Goal: Transaction & Acquisition: Book appointment/travel/reservation

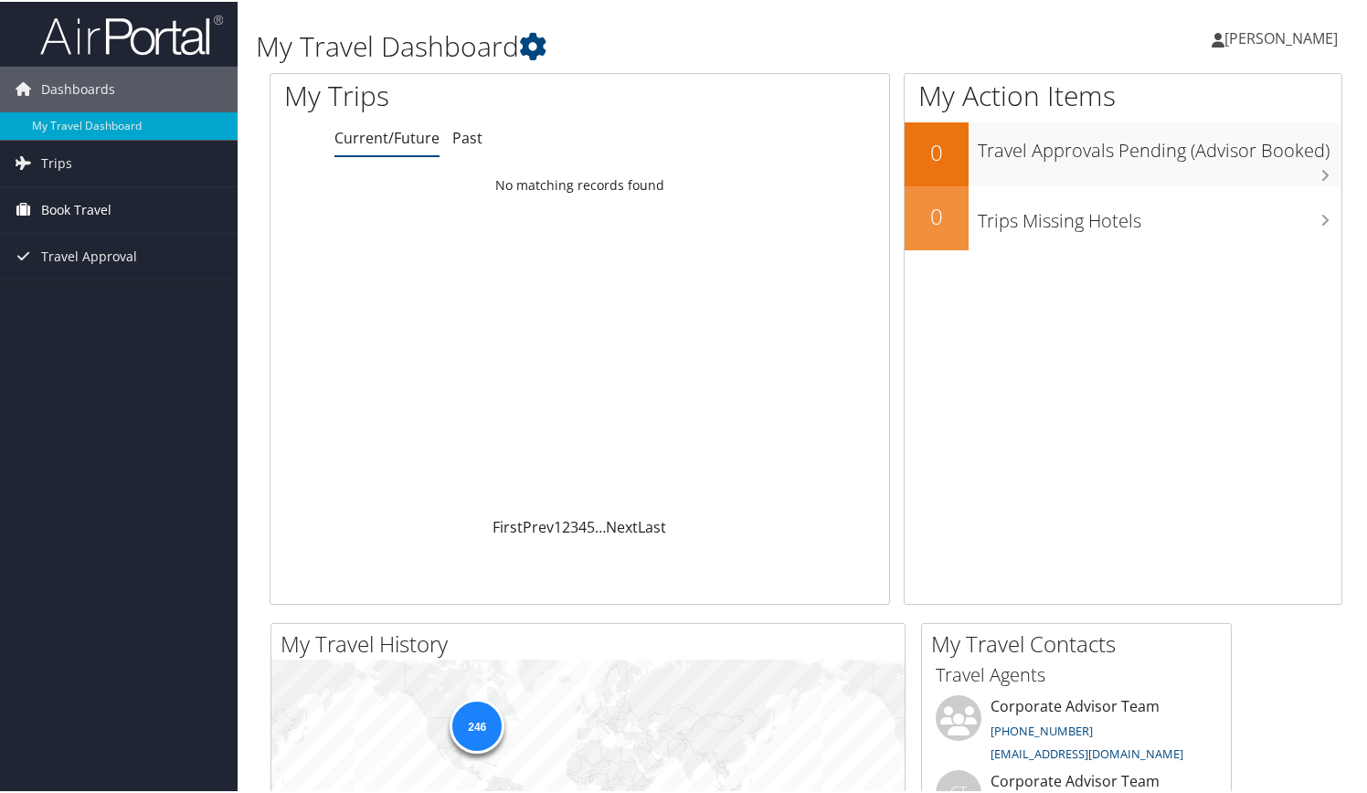
click at [112, 214] on link "Book Travel" at bounding box center [119, 209] width 238 height 46
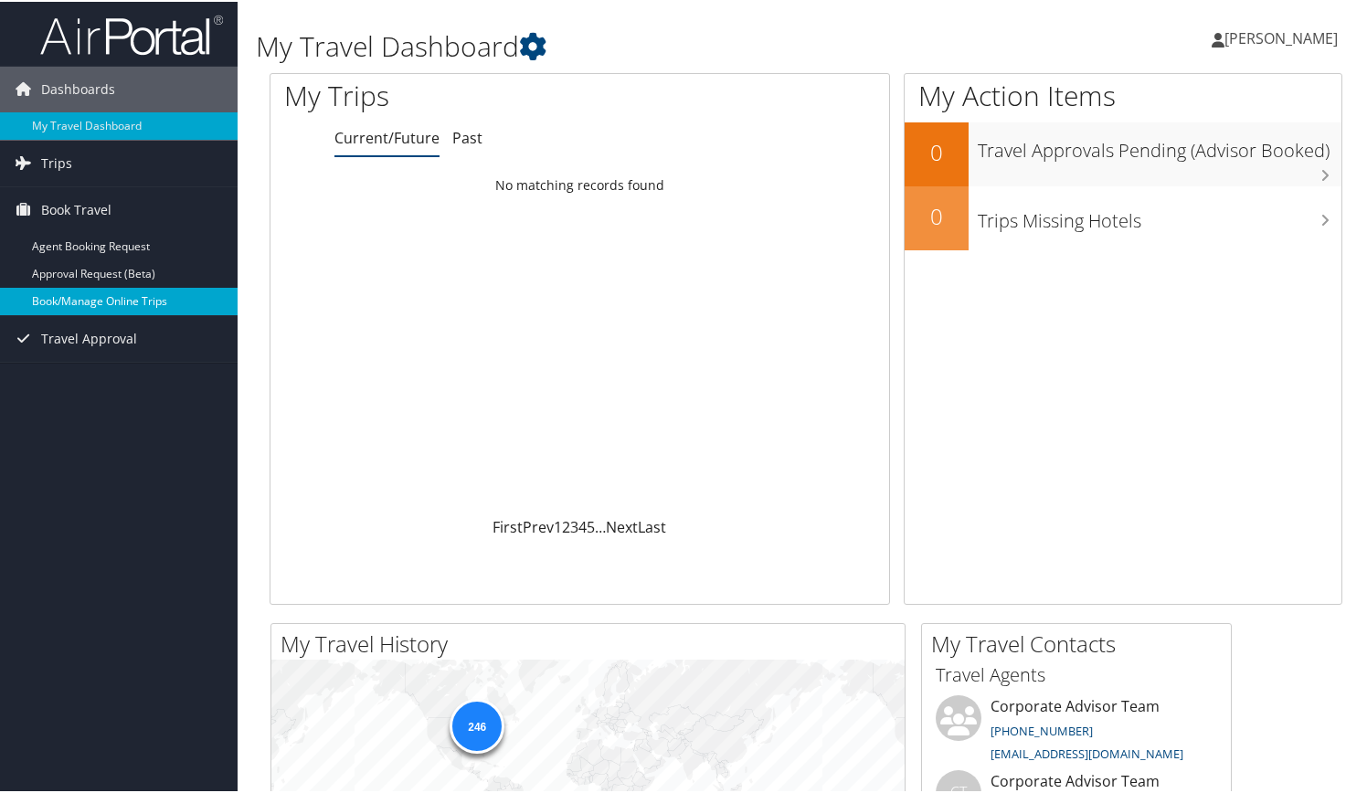
click at [155, 303] on link "Book/Manage Online Trips" at bounding box center [119, 299] width 238 height 27
click at [88, 213] on span "Book Travel" at bounding box center [76, 209] width 70 height 46
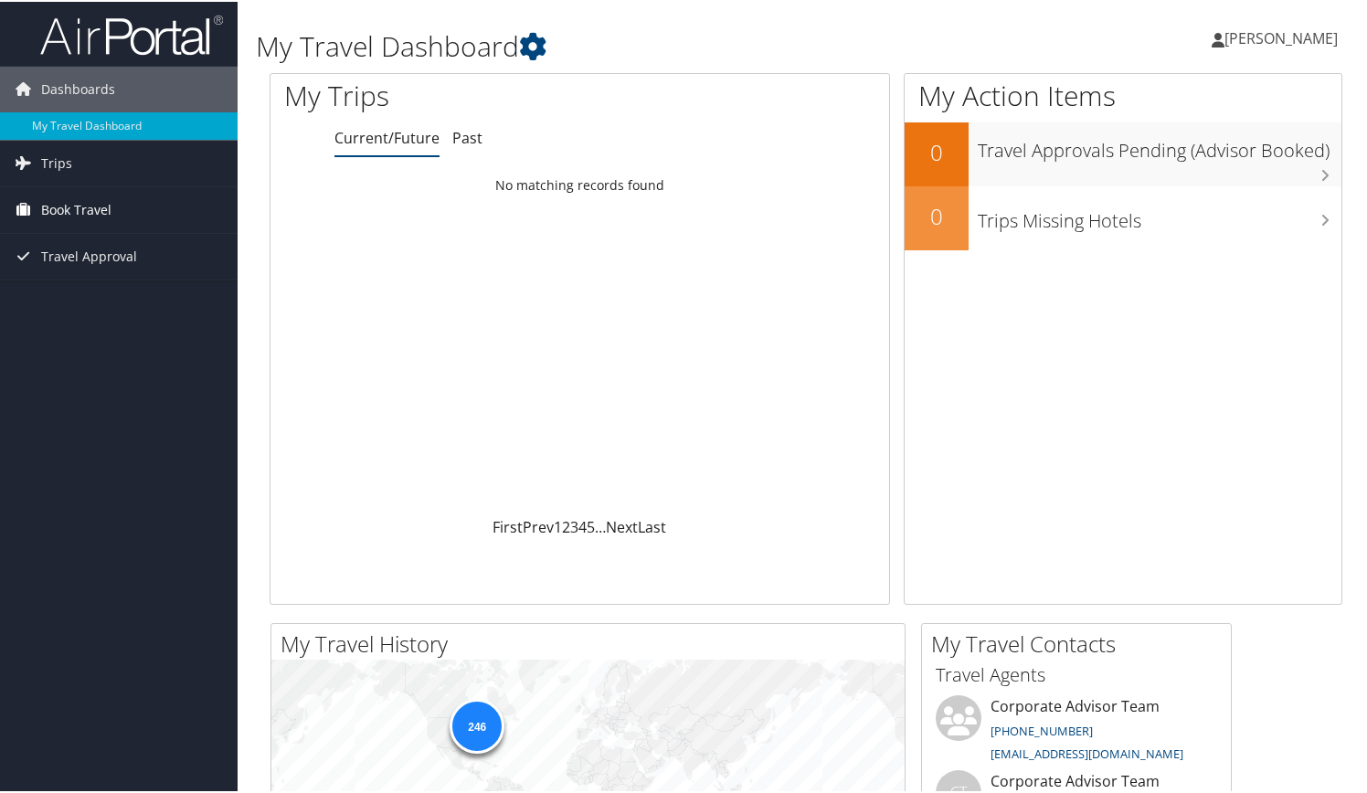
click at [88, 213] on span "Book Travel" at bounding box center [76, 209] width 70 height 46
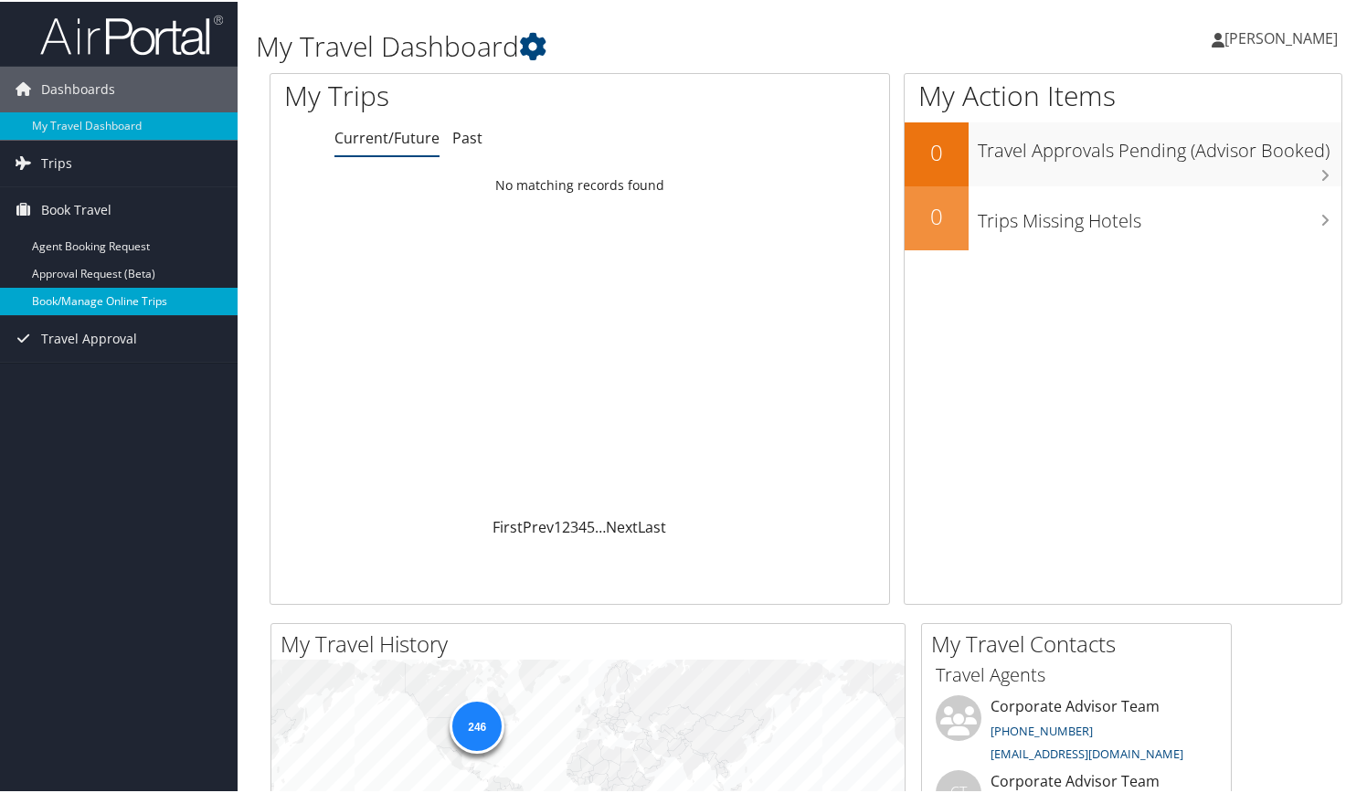
click at [107, 310] on link "Book/Manage Online Trips" at bounding box center [119, 299] width 238 height 27
